Goal: Navigation & Orientation: Find specific page/section

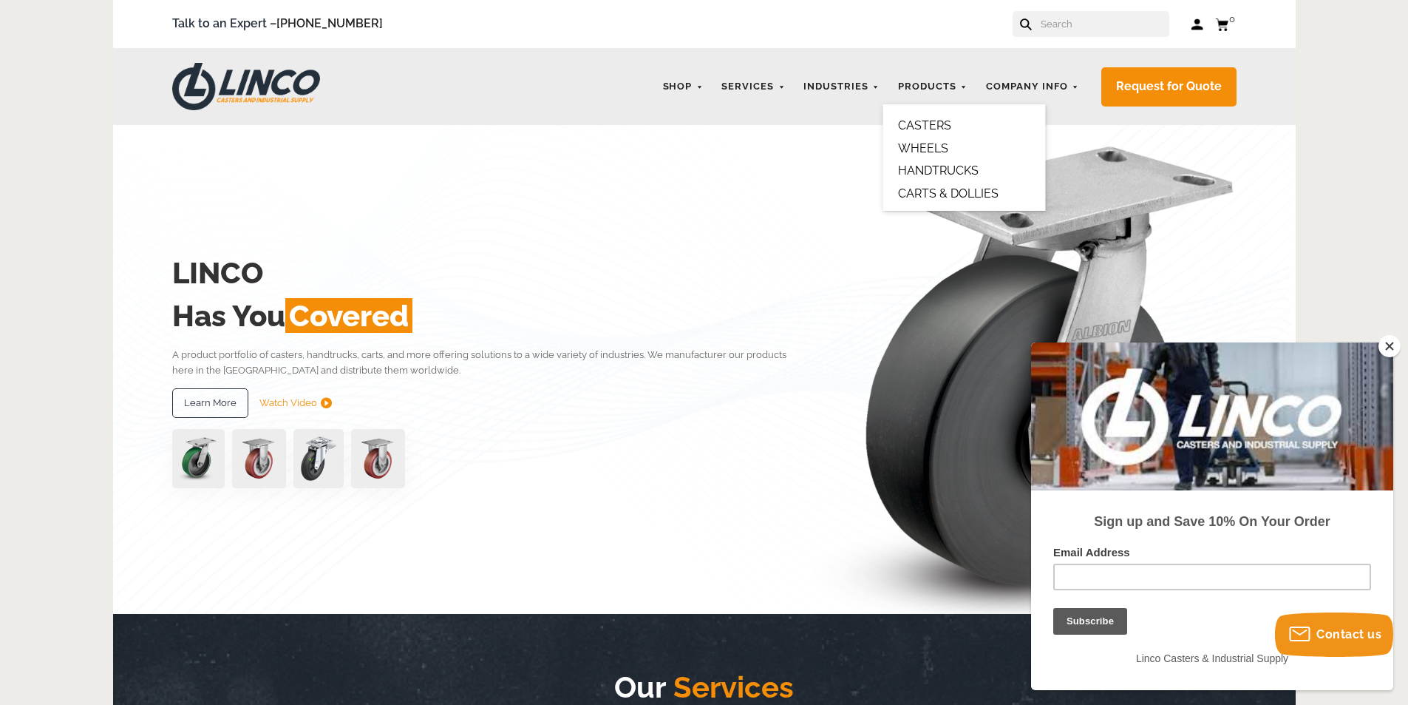
click at [937, 191] on link "CARTS & DOLLIES" at bounding box center [948, 193] width 101 height 14
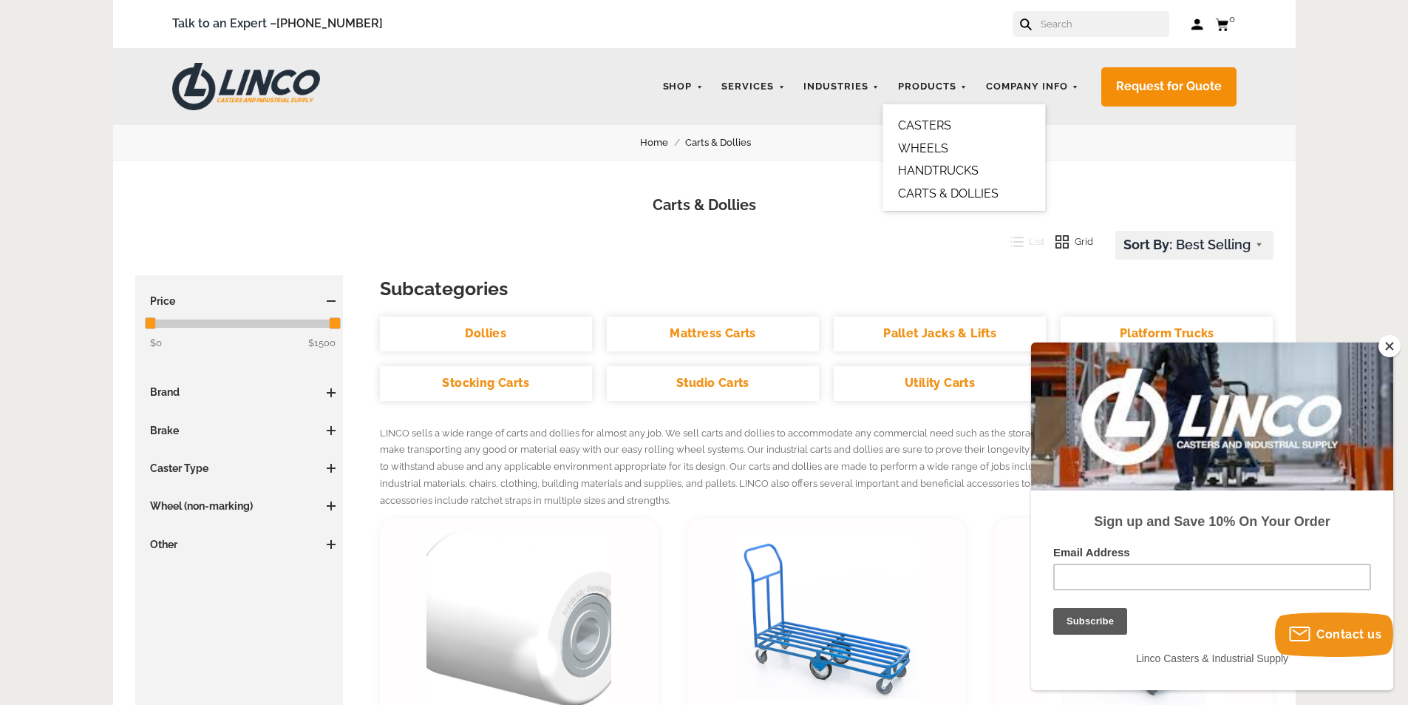
click at [920, 163] on link "HANDTRUCKS" at bounding box center [938, 170] width 81 height 14
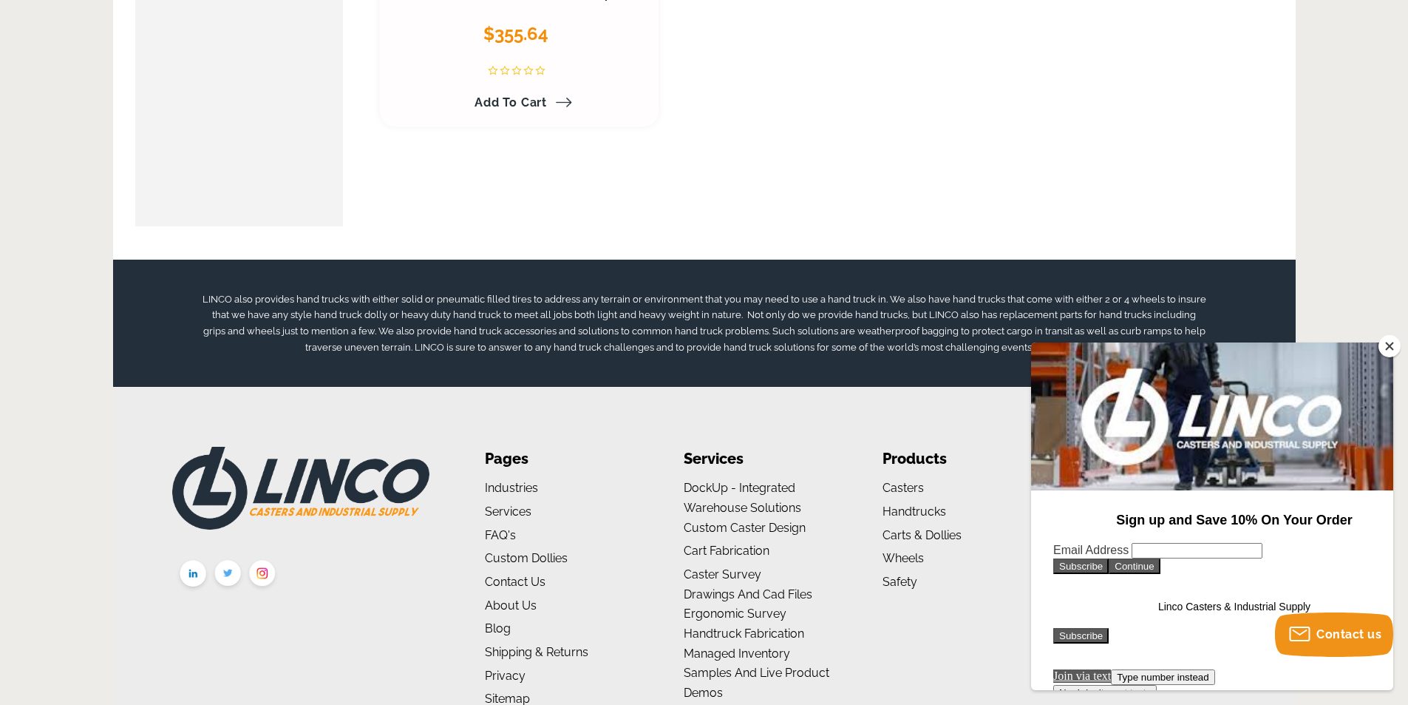
scroll to position [3080, 0]
